Goal: Find contact information: Find contact information

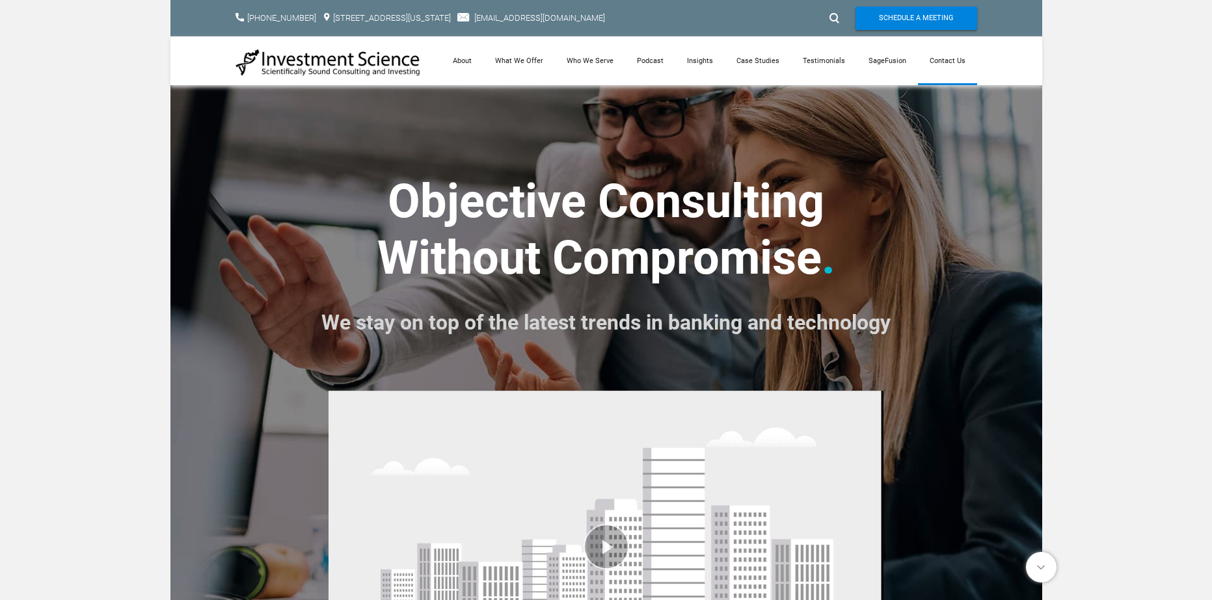
click at [962, 55] on link "Contact Us" at bounding box center [947, 60] width 59 height 49
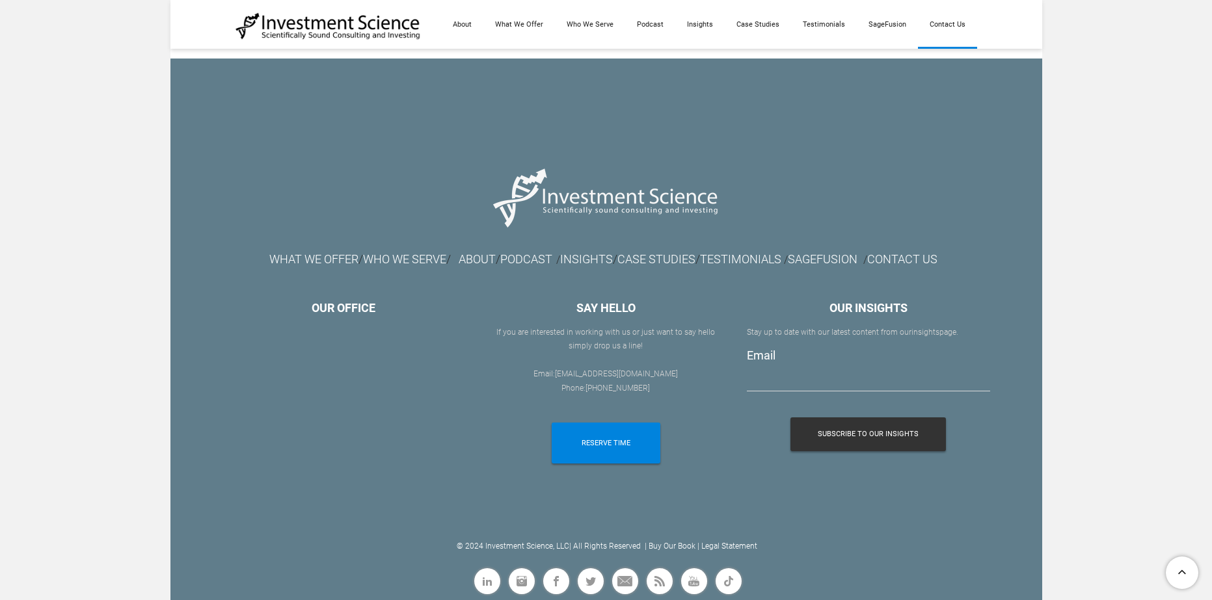
scroll to position [1357, 0]
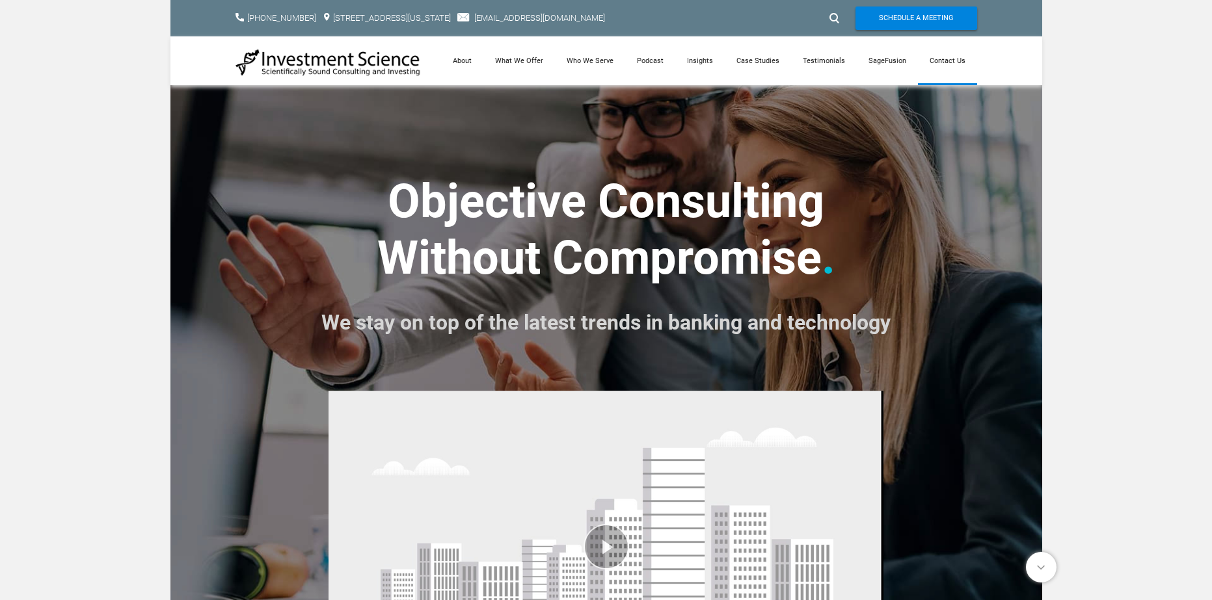
click at [950, 60] on link "Contact Us" at bounding box center [947, 60] width 59 height 49
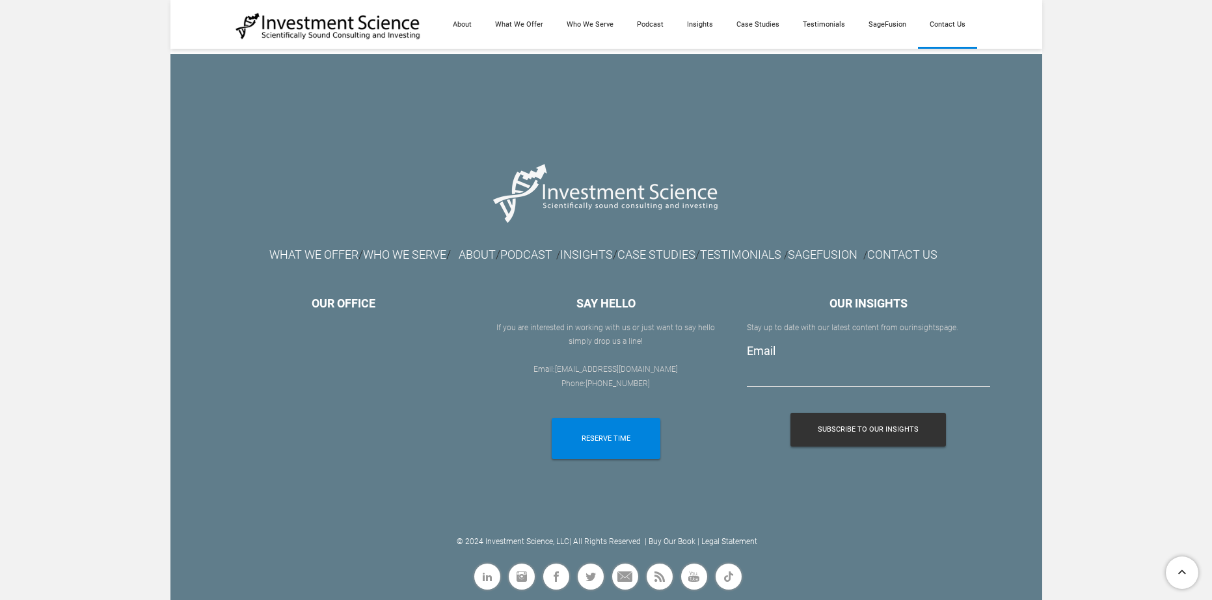
scroll to position [1357, 0]
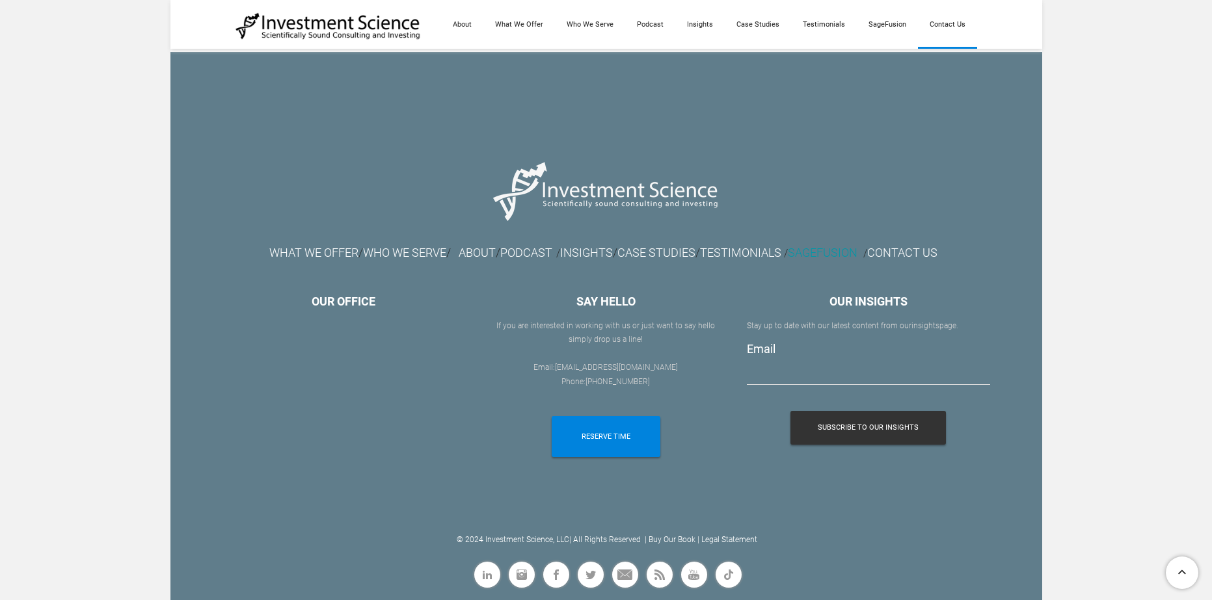
click at [832, 252] on font "SAGEFUSION" at bounding box center [823, 253] width 70 height 14
